Goal: Information Seeking & Learning: Learn about a topic

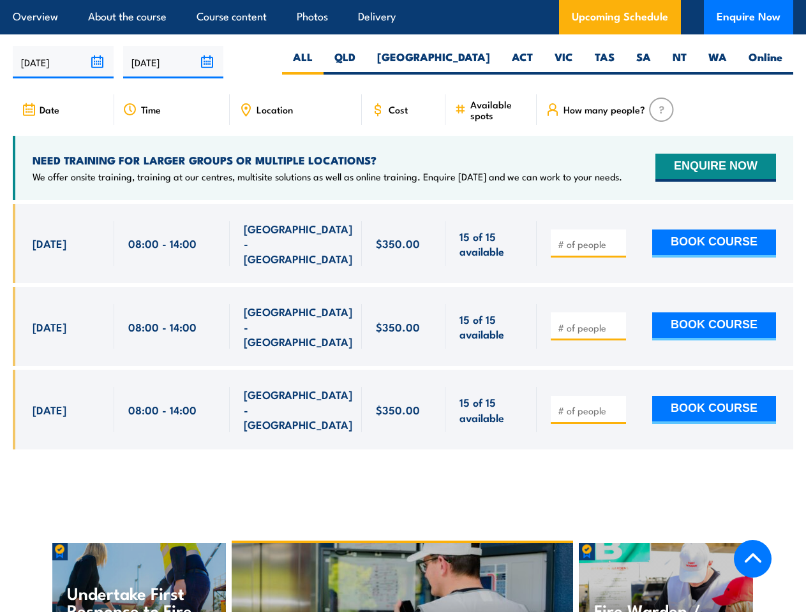
scroll to position [1952, 0]
click at [403, 0] on article "Overview About the course Course content Photos Delivery Upcoming Schedule Enqu…" at bounding box center [403, 17] width 780 height 34
click at [63, 68] on input "[DATE]" at bounding box center [63, 62] width 101 height 33
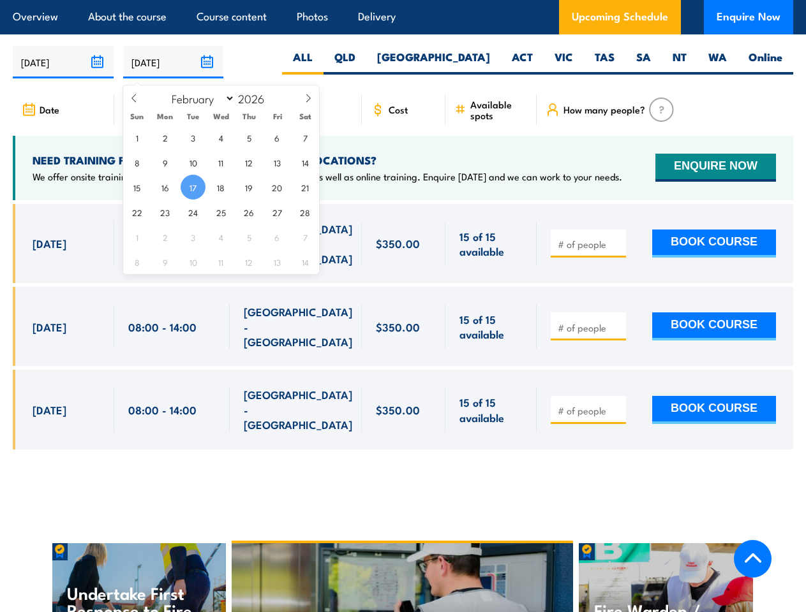
click at [174, 68] on input "[DATE]" at bounding box center [173, 62] width 101 height 33
click at [403, 557] on div "Chief Fire Warden Training" at bounding box center [403, 624] width 342 height 161
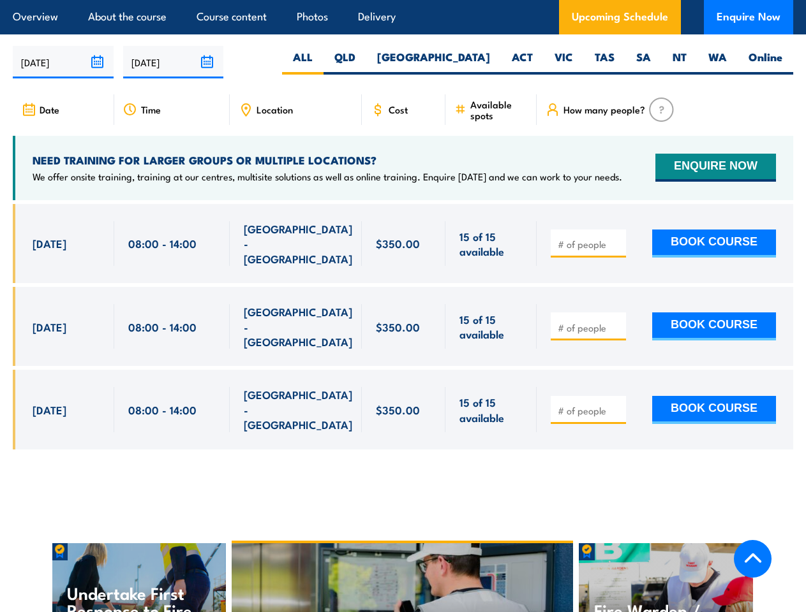
click at [403, 558] on div "Chief Fire Warden Training" at bounding box center [403, 624] width 342 height 161
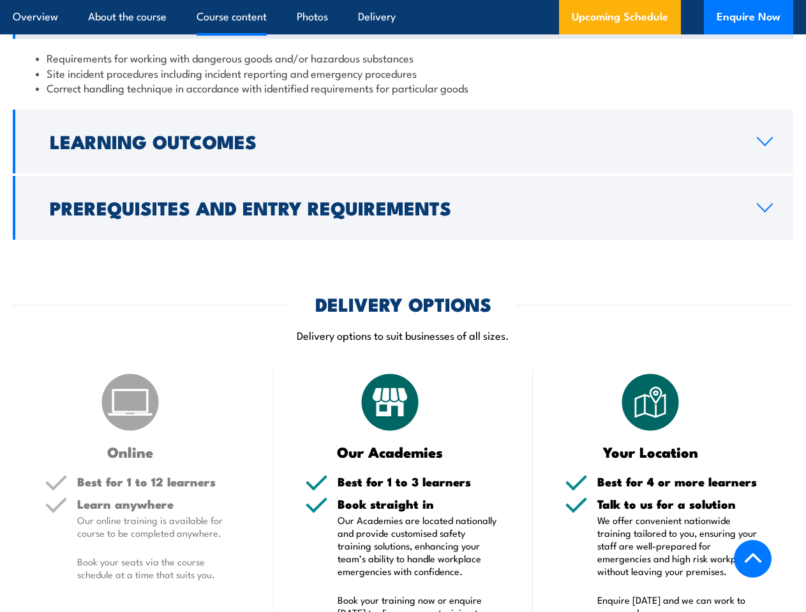
click at [403, 0] on article "Overview About the course Course content Photos Delivery Upcoming Schedule Enqu…" at bounding box center [403, 17] width 780 height 34
click at [403, 149] on h2 "Learning Outcomes" at bounding box center [393, 141] width 686 height 17
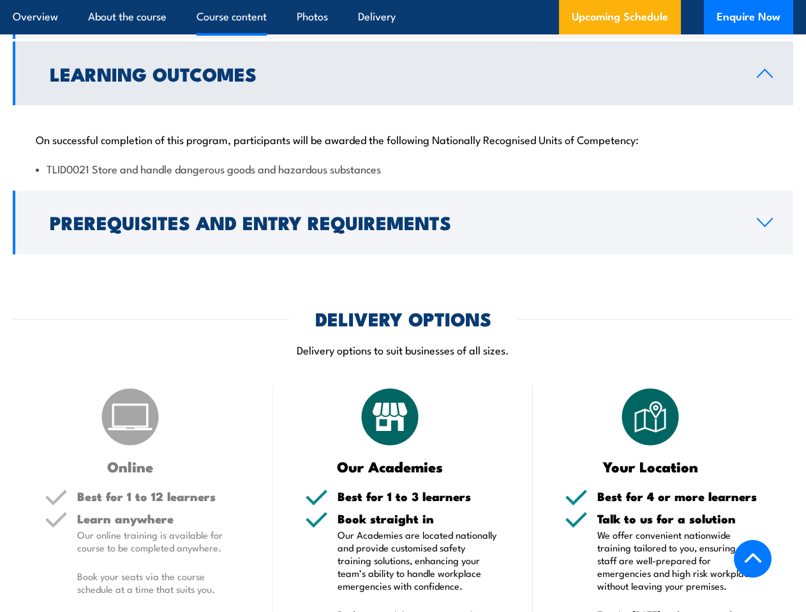
click at [403, 230] on h2 "Prerequisites and Entry Requirements" at bounding box center [393, 222] width 686 height 17
